Goal: Check status

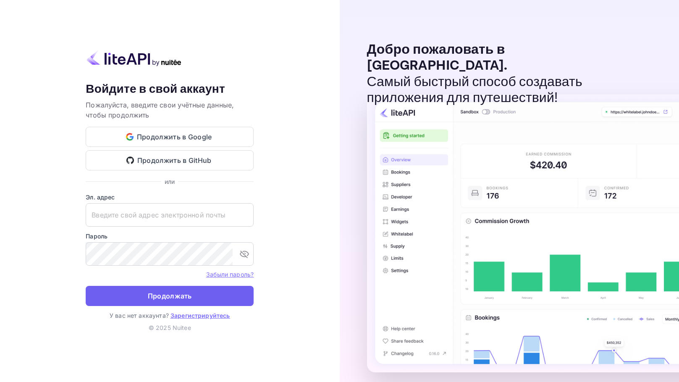
type input "[EMAIL_ADDRESS][DOMAIN_NAME]"
click at [192, 301] on button "Продолжать" at bounding box center [170, 296] width 168 height 20
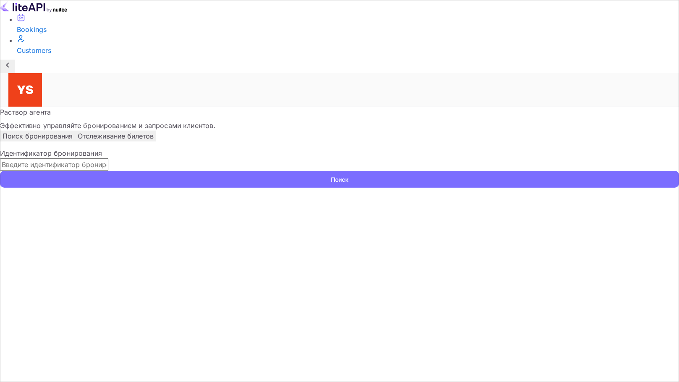
click at [108, 158] on input "text" at bounding box center [54, 164] width 108 height 13
paste input "9695370"
type input "9695370"
click at [0, 171] on button "Поиск" at bounding box center [339, 179] width 679 height 17
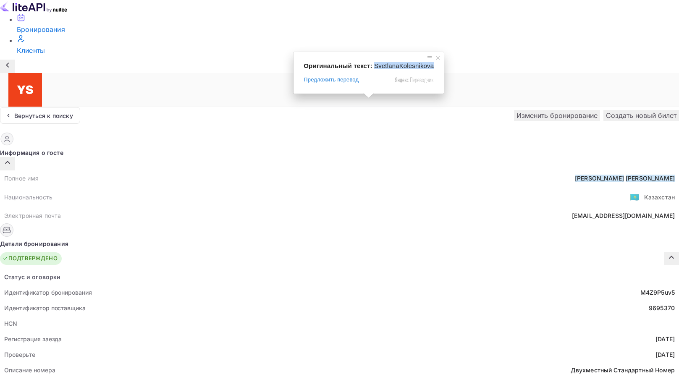
drag, startPoint x: 373, startPoint y: 65, endPoint x: 431, endPoint y: 68, distance: 58.4
click at [431, 68] on div "Оригинальный текст: [PERSON_NAME] Предложить перевод Отправить [PERSON_NAME], п…" at bounding box center [368, 73] width 150 height 42
copy span "SvetlanaKolesnikova"
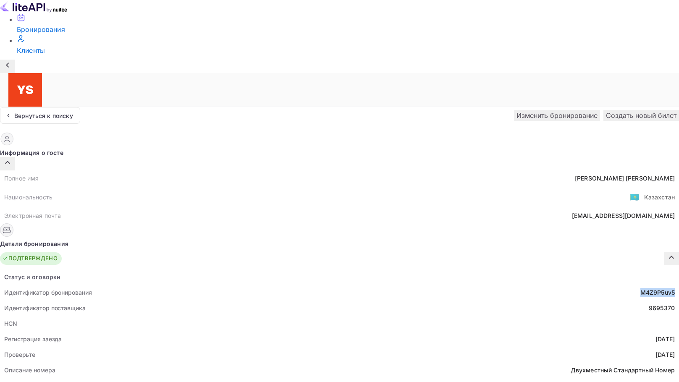
drag, startPoint x: 346, startPoint y: 208, endPoint x: 383, endPoint y: 207, distance: 36.9
click at [383, 285] on div "Идентификатор бронирования M4Z9P5uv5" at bounding box center [339, 293] width 679 height 16
copy ya-tr-span "M4Z9P5uv5"
drag, startPoint x: 357, startPoint y: 224, endPoint x: 380, endPoint y: 224, distance: 23.1
click at [649, 304] on div "9695370" at bounding box center [662, 308] width 26 height 9
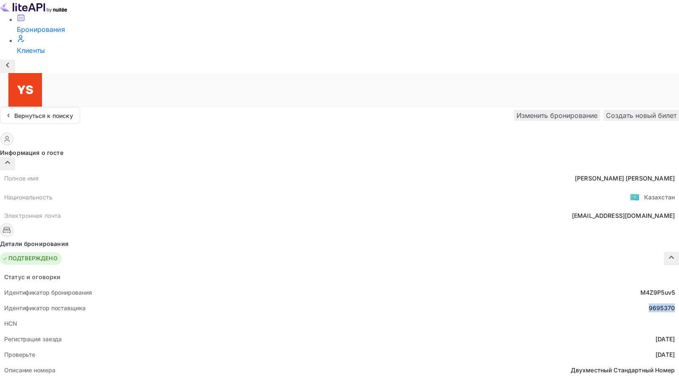
copy div "9695370"
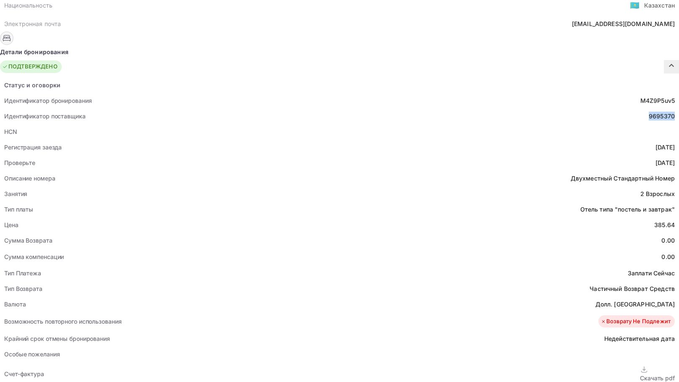
scroll to position [294, 0]
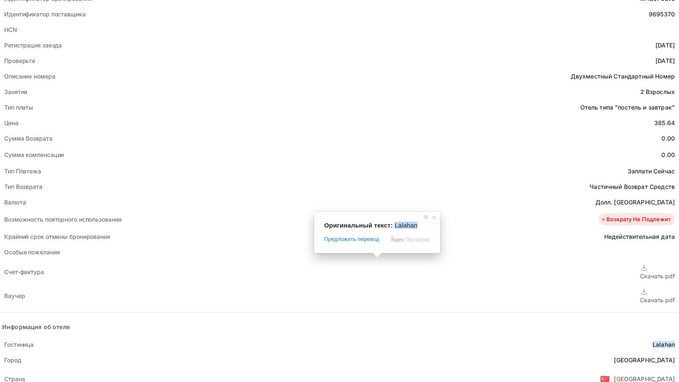
drag, startPoint x: 394, startPoint y: 225, endPoint x: 416, endPoint y: 228, distance: 22.4
click at [416, 228] on div "Оригинальный текст: [PERSON_NAME]" at bounding box center [377, 225] width 106 height 7
copy span "Lalahan"
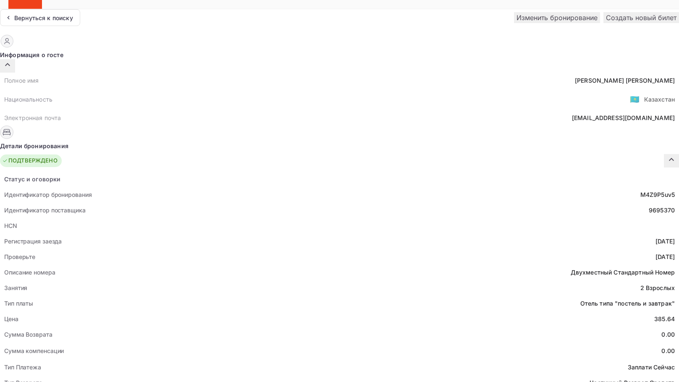
scroll to position [84, 0]
